Goal: Task Accomplishment & Management: Manage account settings

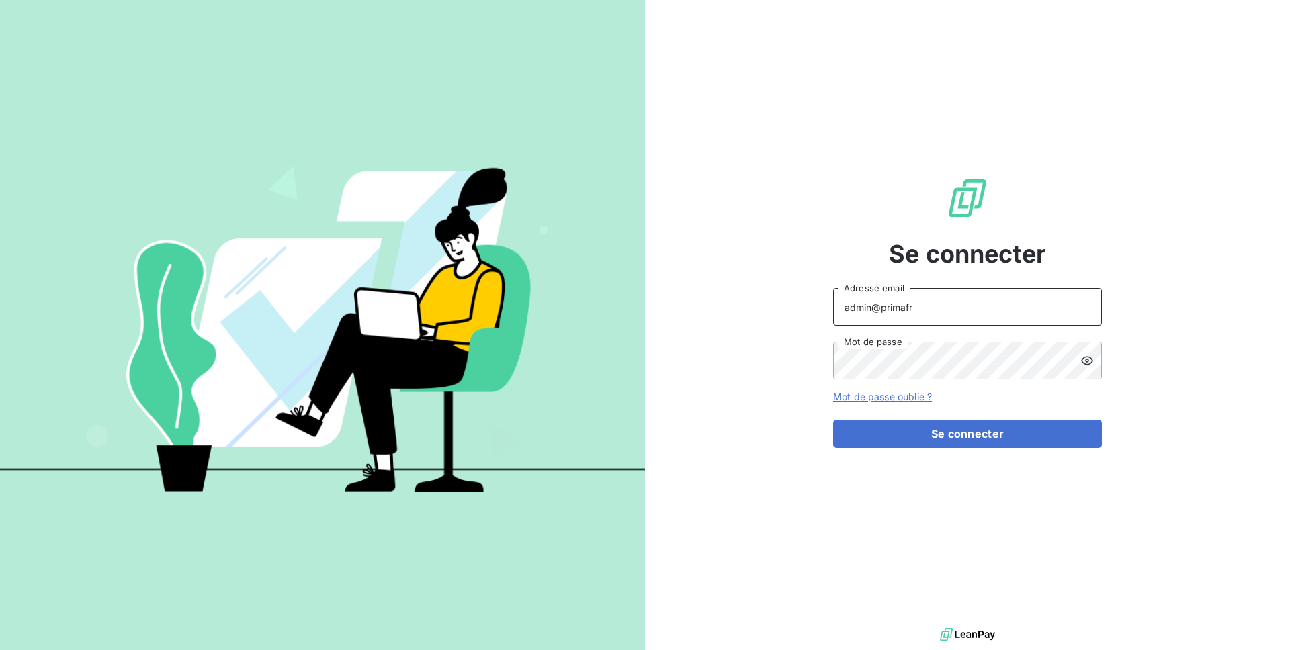
click at [927, 314] on input "admin@primafr" at bounding box center [967, 307] width 269 height 38
type input "admin@optima"
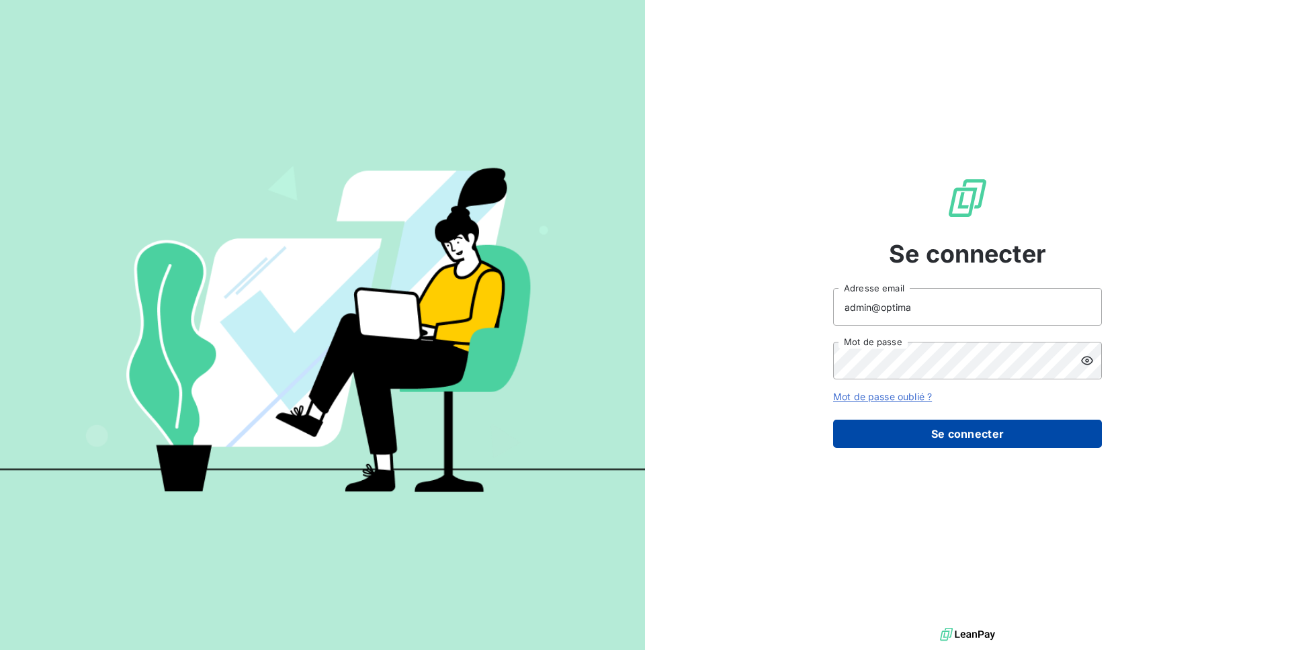
click at [953, 433] on button "Se connecter" at bounding box center [967, 434] width 269 height 28
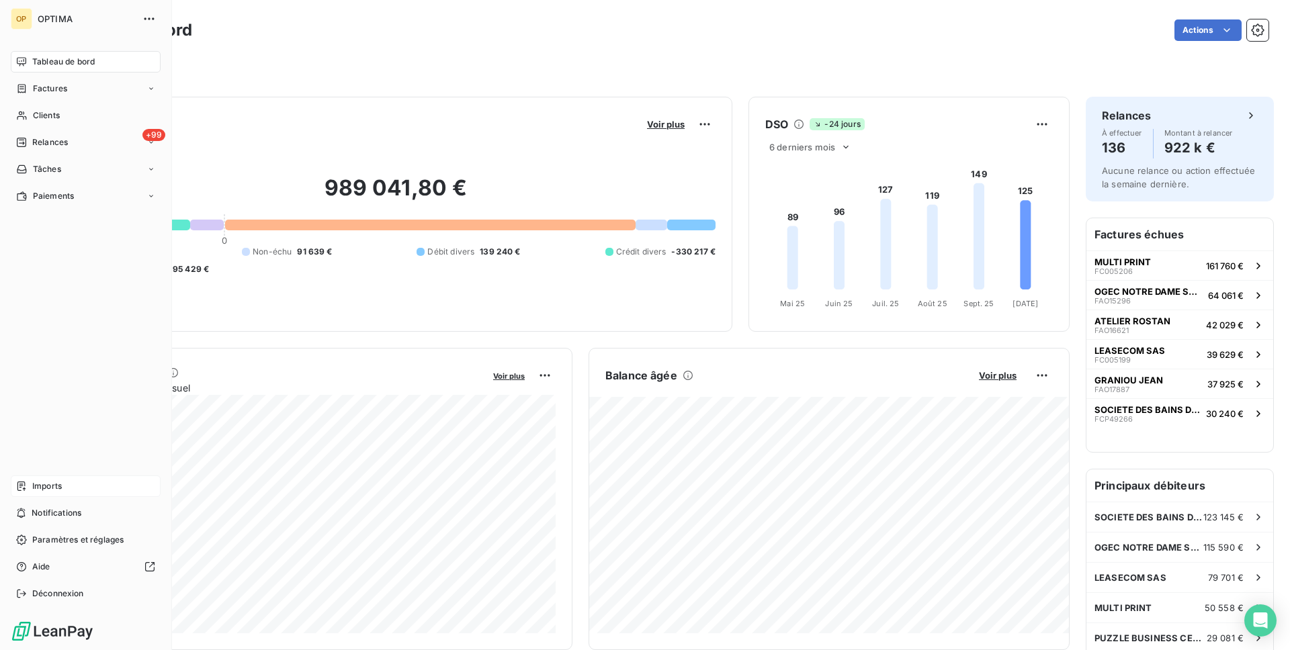
click at [67, 486] on div "Imports" at bounding box center [86, 486] width 150 height 21
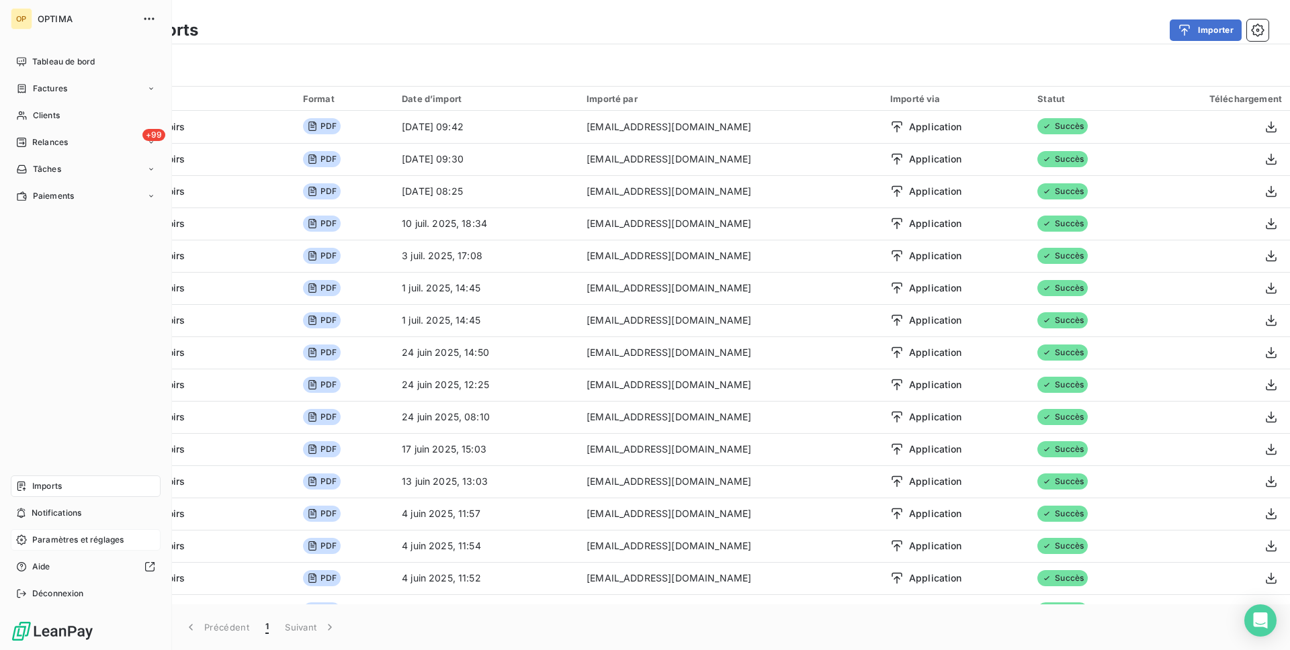
click at [73, 546] on span "Paramètres et réglages" at bounding box center [77, 540] width 91 height 12
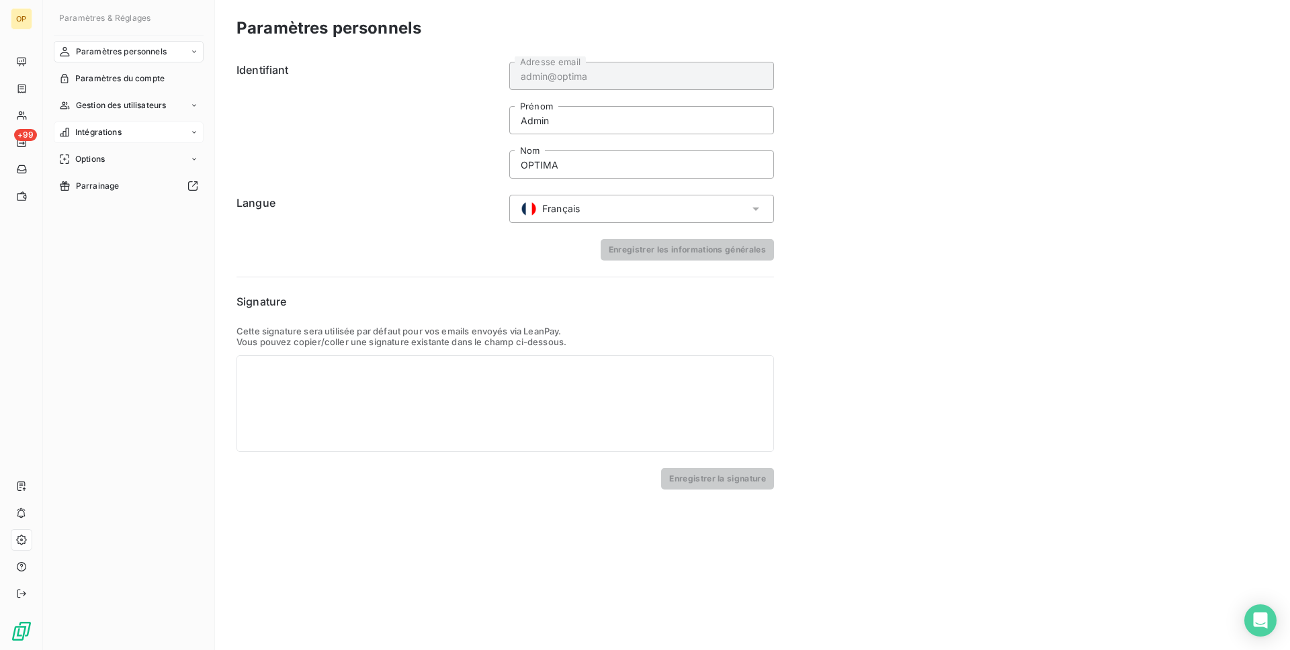
click at [131, 136] on div "Intégrations" at bounding box center [129, 132] width 150 height 21
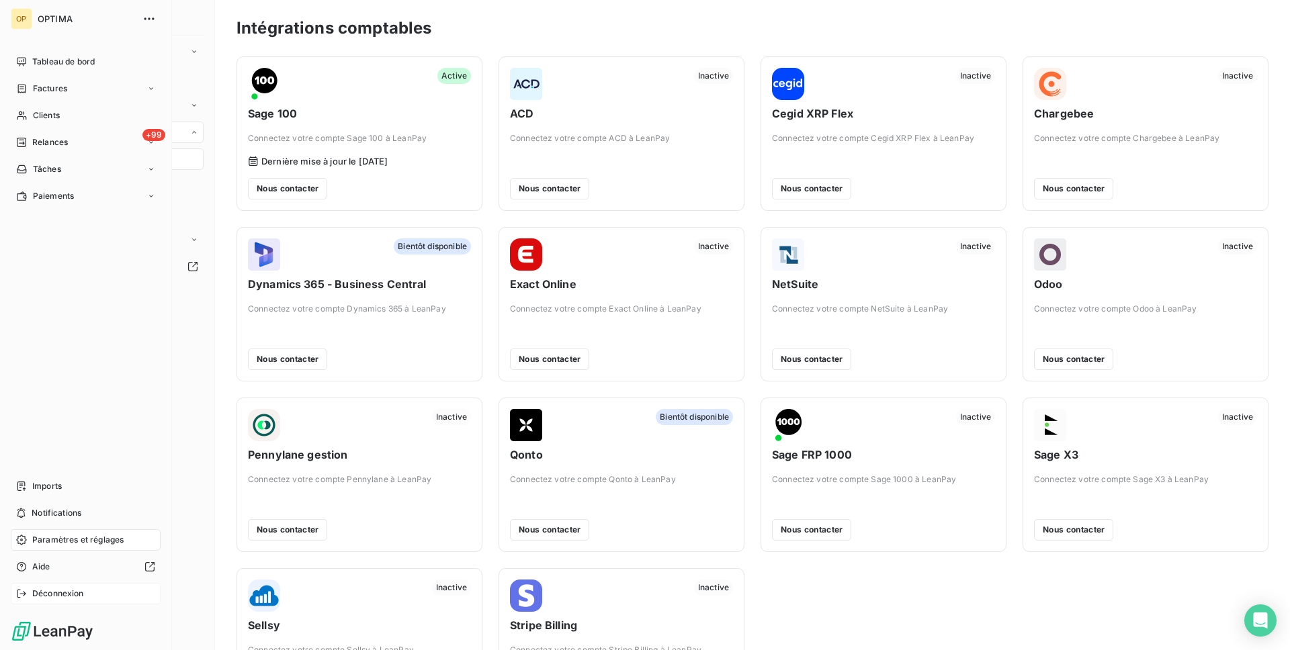
click at [64, 597] on span "Déconnexion" at bounding box center [58, 594] width 52 height 12
